Goal: Understand process/instructions

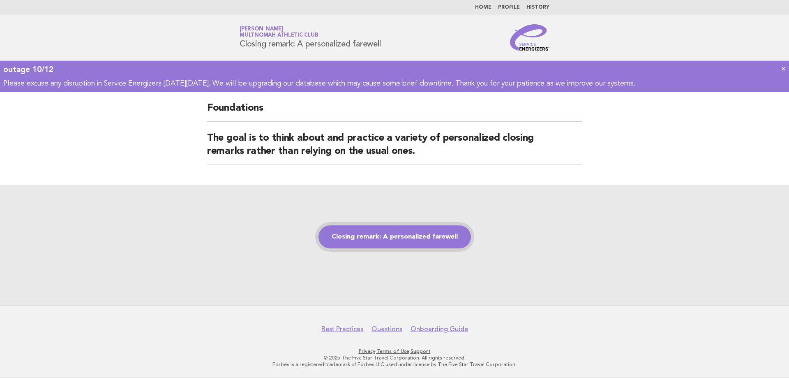
click at [358, 238] on link "Closing remark: A personalized farewell" at bounding box center [394, 236] width 152 height 23
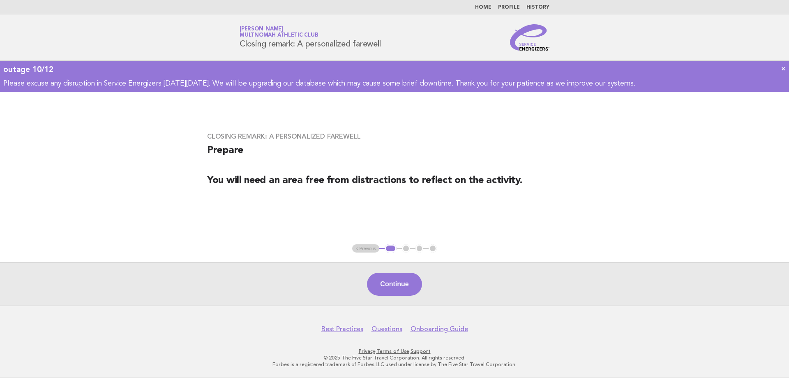
click at [392, 276] on button "Continue" at bounding box center [394, 283] width 55 height 23
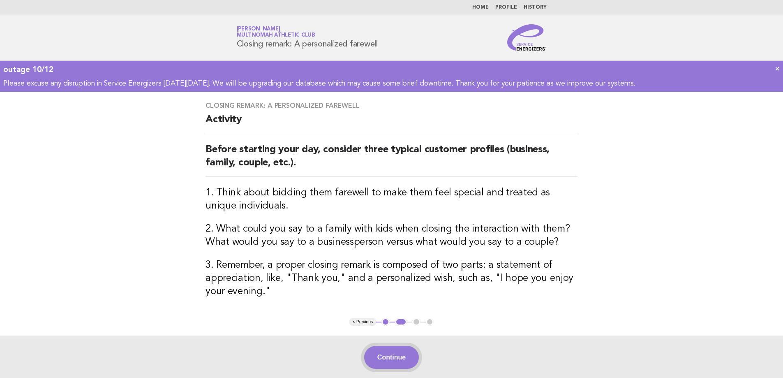
click at [375, 355] on button "Continue" at bounding box center [391, 357] width 55 height 23
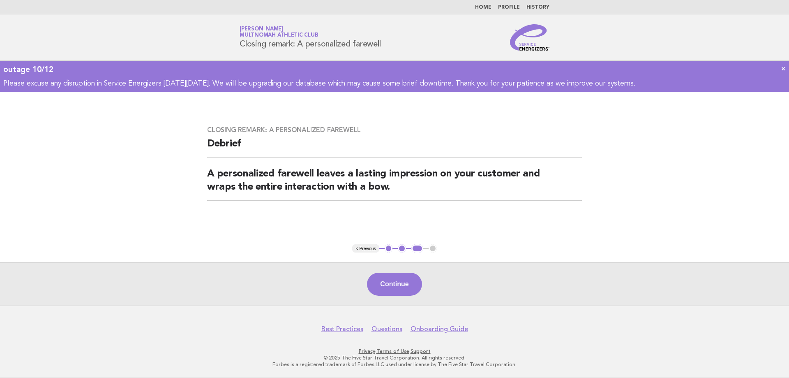
click at [401, 279] on button "Continue" at bounding box center [394, 283] width 55 height 23
